Goal: Task Accomplishment & Management: Manage account settings

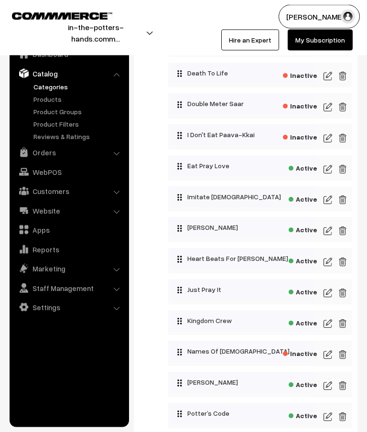
scroll to position [468, 0]
click at [331, 328] on img at bounding box center [327, 323] width 9 height 11
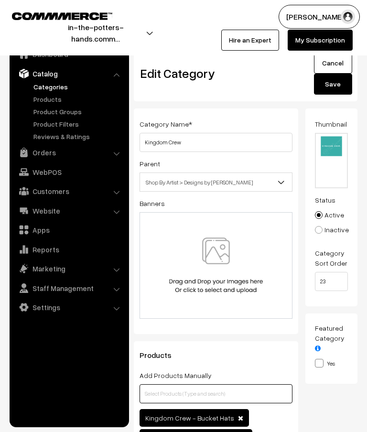
click at [223, 394] on input "text" at bounding box center [215, 393] width 153 height 19
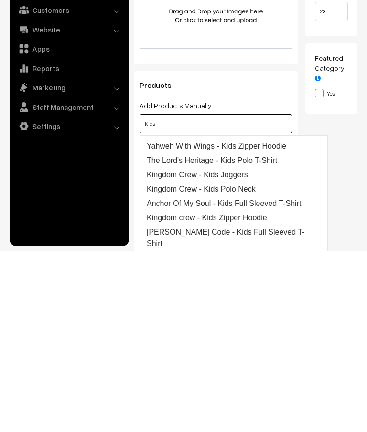
scroll to position [11, 0]
click at [226, 431] on link "Kids Round Neck T-shirt" at bounding box center [228, 439] width 179 height 15
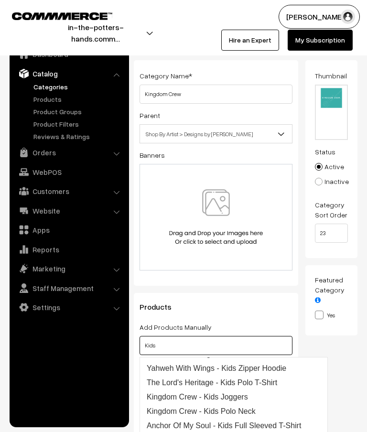
scroll to position [0, 0]
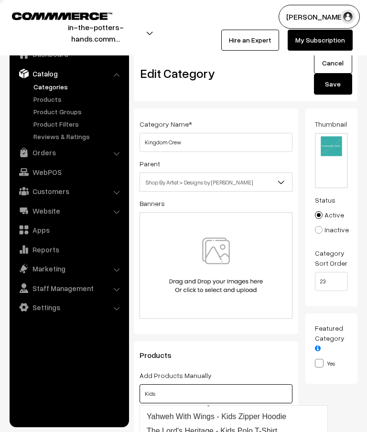
type input "Kids"
click at [338, 88] on button "Save" at bounding box center [333, 84] width 38 height 21
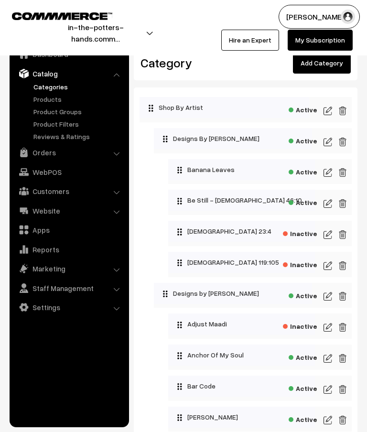
click at [335, 65] on link "Add Category" at bounding box center [322, 63] width 58 height 21
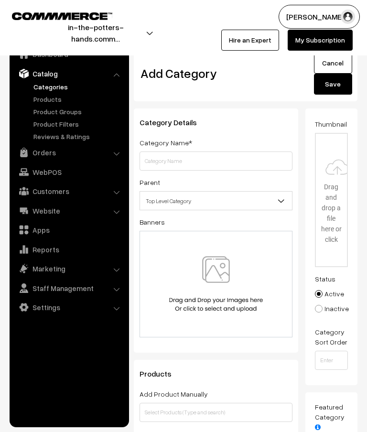
click at [236, 158] on input "text" at bounding box center [215, 160] width 153 height 19
type input "Kids Round Neck T-Shirts"
click at [278, 203] on b at bounding box center [282, 201] width 10 height 10
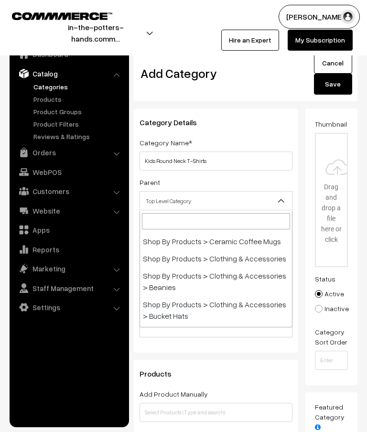
scroll to position [1099, 0]
select select "53"
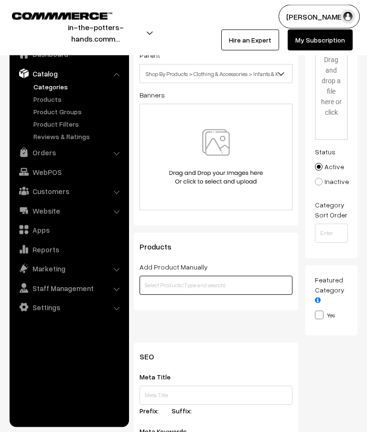
click at [223, 288] on input "text" at bounding box center [215, 285] width 153 height 19
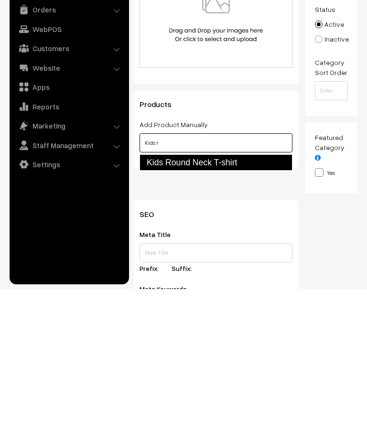
click at [246, 297] on link "Kids Round Neck T-shirt" at bounding box center [215, 305] width 153 height 16
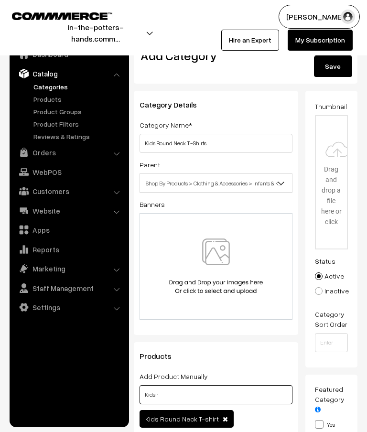
scroll to position [0, 0]
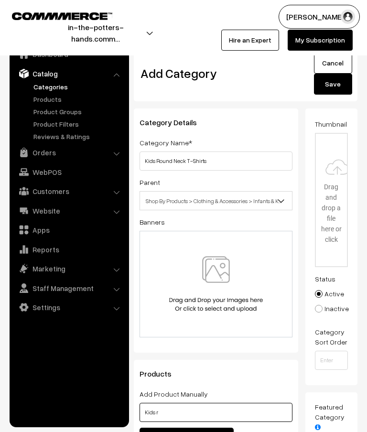
type input "Kids r"
click at [333, 87] on button "Save" at bounding box center [333, 84] width 38 height 21
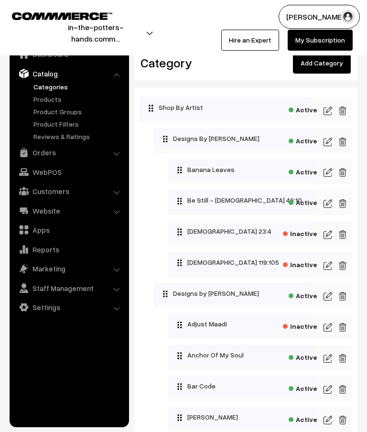
click at [329, 67] on link "Add Category" at bounding box center [322, 63] width 58 height 21
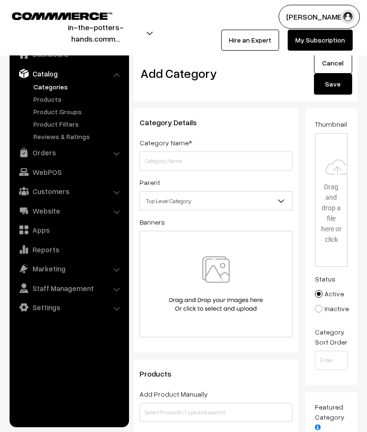
click at [222, 156] on input "text" at bounding box center [215, 160] width 153 height 19
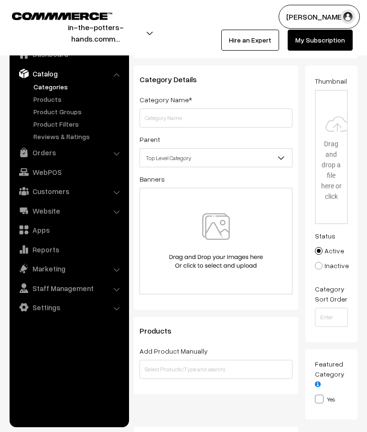
scroll to position [43, 0]
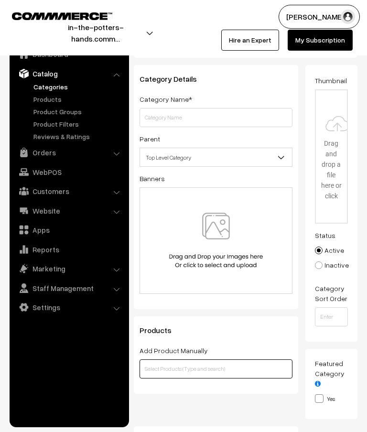
click at [192, 365] on input "text" at bounding box center [215, 368] width 153 height 19
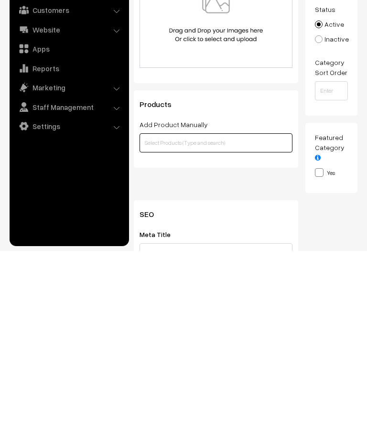
click at [195, 314] on input "text" at bounding box center [215, 323] width 153 height 19
paste input "Polyester Activewear Jersey"
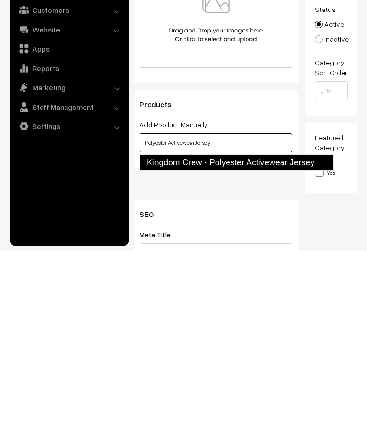
click at [252, 335] on link "Kingdom Crew - Polyester Activewear Jersey" at bounding box center [236, 343] width 194 height 16
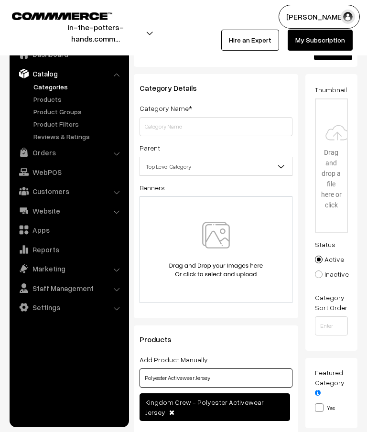
scroll to position [0, 0]
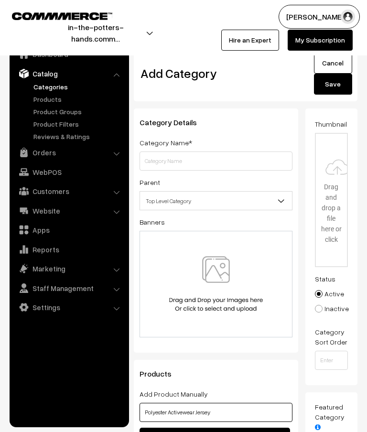
type input "Polyester Activewear Jersey"
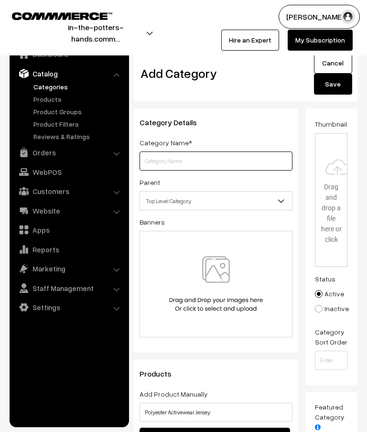
click at [187, 157] on input "text" at bounding box center [215, 160] width 153 height 19
click at [179, 157] on input "text" at bounding box center [215, 160] width 153 height 19
paste input "Polyester Activewear Jersey"
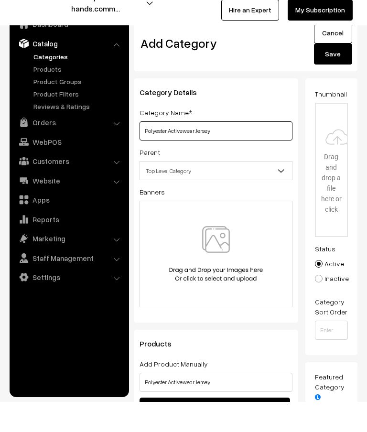
type input "Polyester Activewear Jersey"
click at [285, 196] on b at bounding box center [282, 201] width 10 height 10
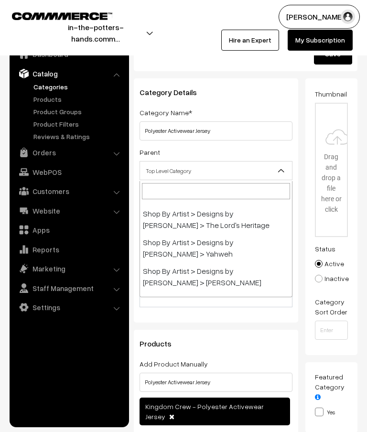
scroll to position [997, 0]
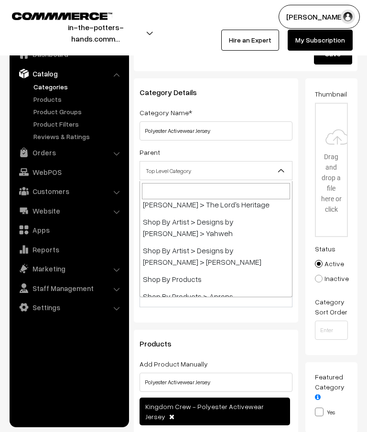
select select "3"
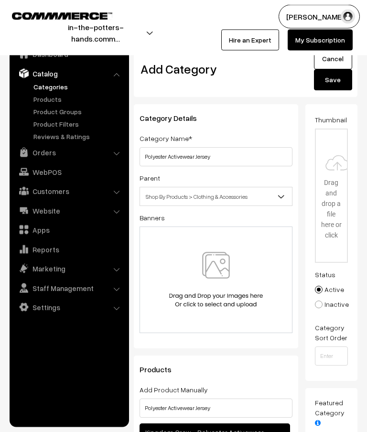
scroll to position [0, 0]
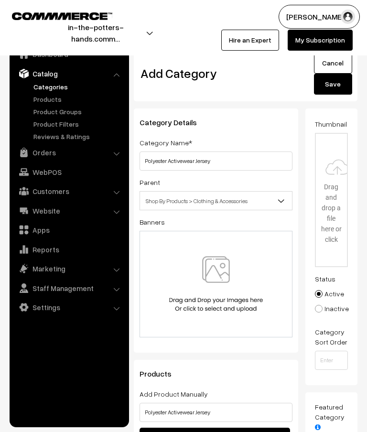
click at [336, 197] on input "file" at bounding box center [332, 200] width 32 height 132
type input "C:\fakepath\Product Images OST.png"
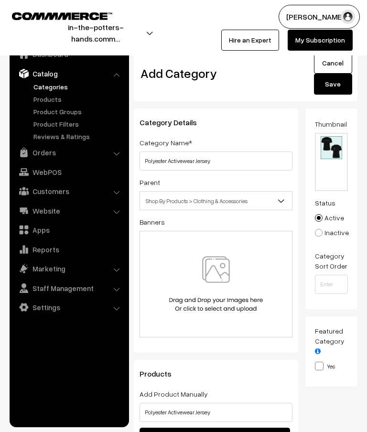
click at [330, 86] on button "Save" at bounding box center [333, 84] width 38 height 21
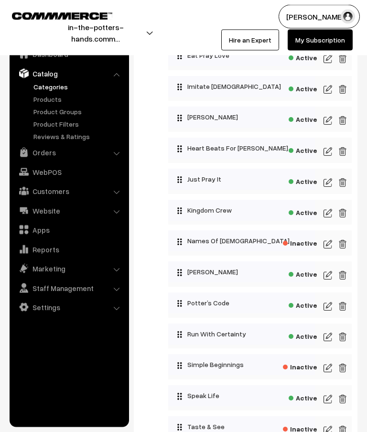
scroll to position [576, 0]
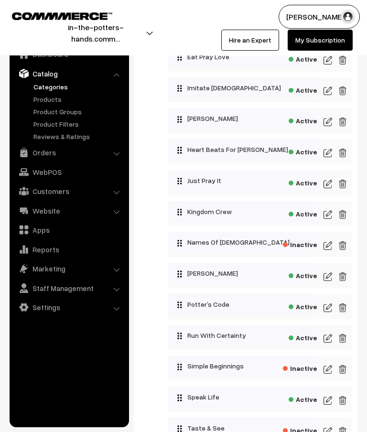
click at [331, 216] on img at bounding box center [327, 214] width 9 height 11
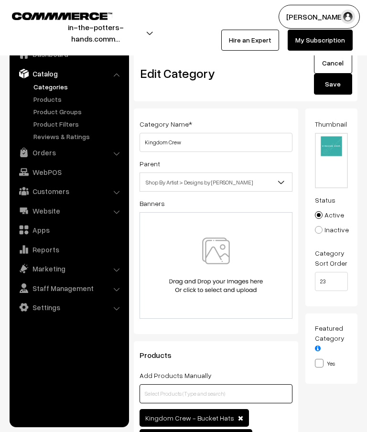
click at [195, 397] on input "text" at bounding box center [215, 393] width 153 height 19
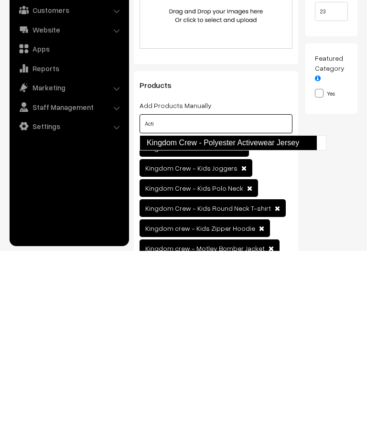
click at [277, 316] on link "Kingdom Crew - Polyester Activewear Jersey" at bounding box center [227, 323] width 177 height 15
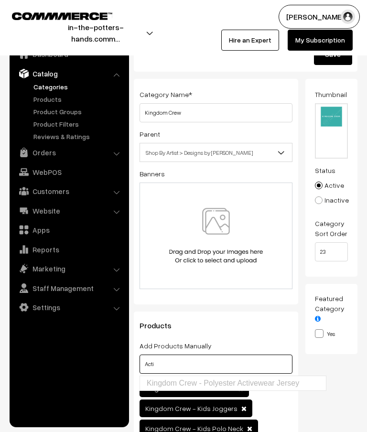
scroll to position [0, 0]
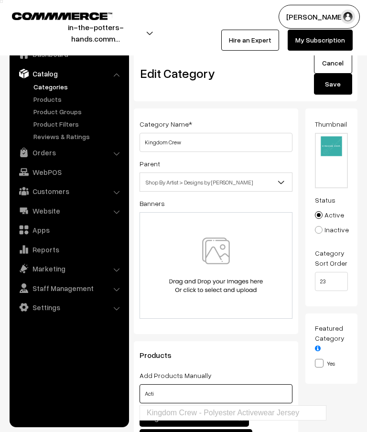
type input "Acti"
click at [338, 87] on button "Save" at bounding box center [333, 84] width 38 height 21
